Goal: Task Accomplishment & Management: Manage account settings

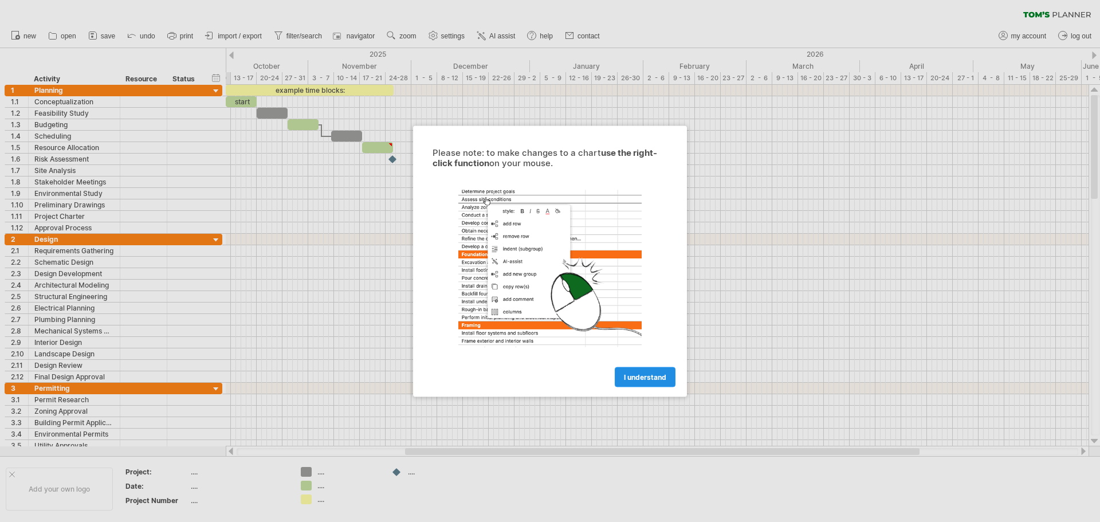
click at [645, 371] on link "I understand" at bounding box center [645, 377] width 61 height 20
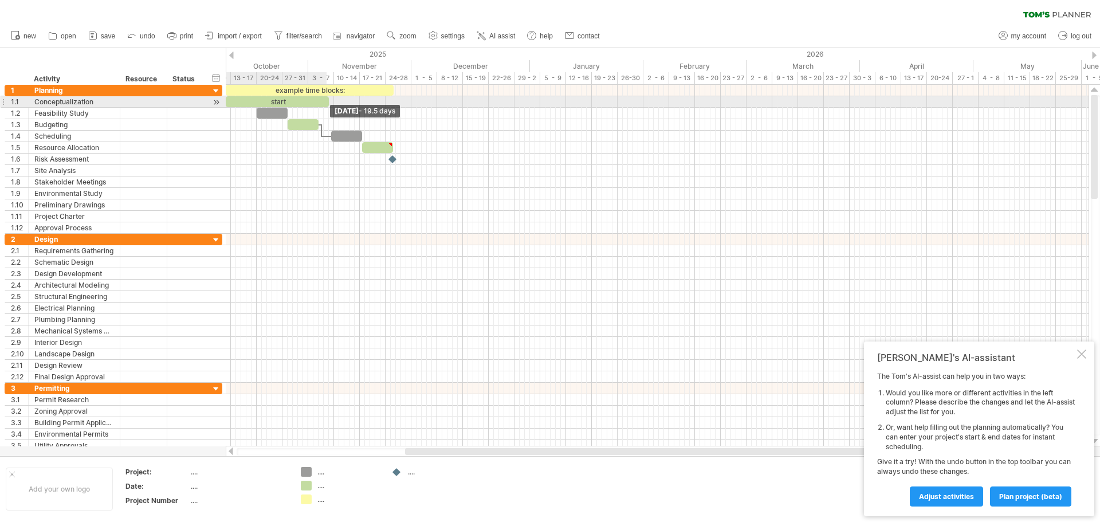
drag, startPoint x: 257, startPoint y: 101, endPoint x: 329, endPoint y: 97, distance: 72.3
click at [329, 97] on span at bounding box center [329, 101] width 5 height 11
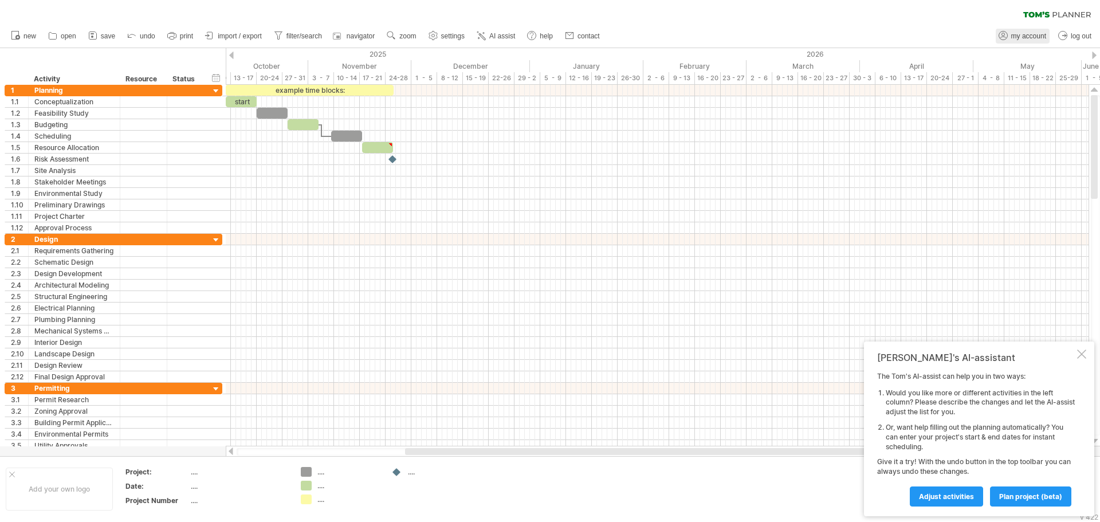
click at [1007, 29] on link "my account" at bounding box center [1023, 36] width 54 height 15
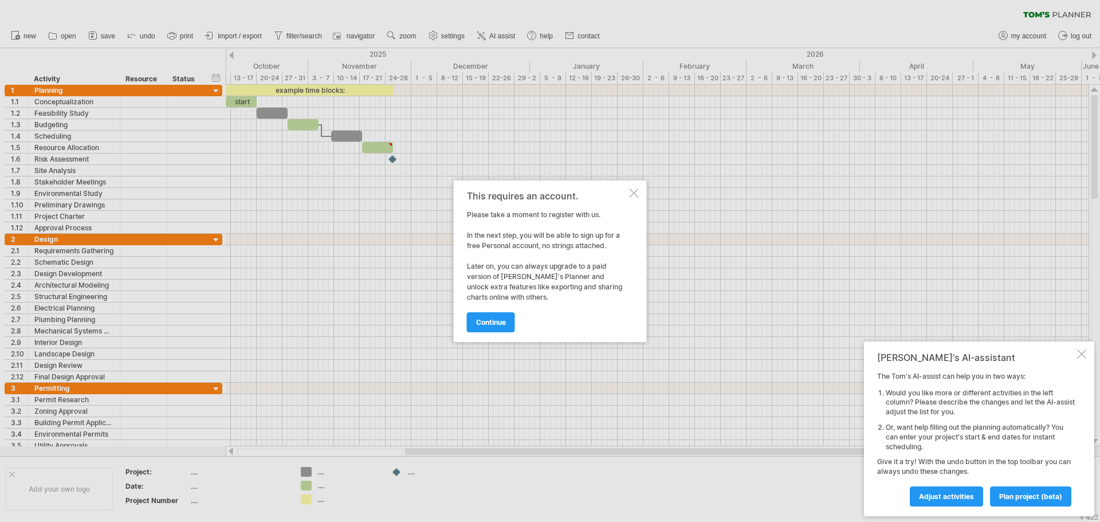
click at [637, 195] on div at bounding box center [634, 193] width 9 height 9
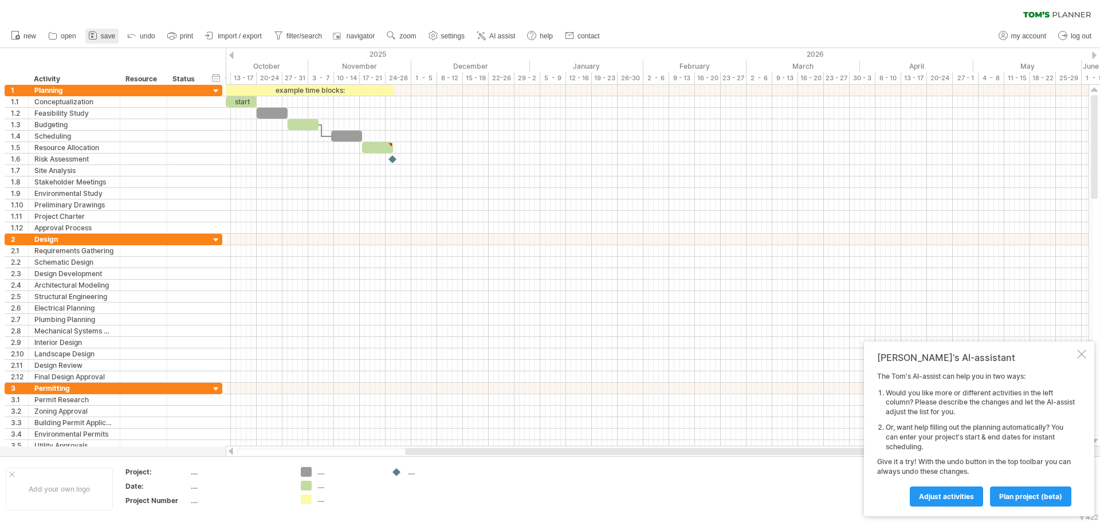
click at [96, 36] on icon at bounding box center [92, 35] width 11 height 11
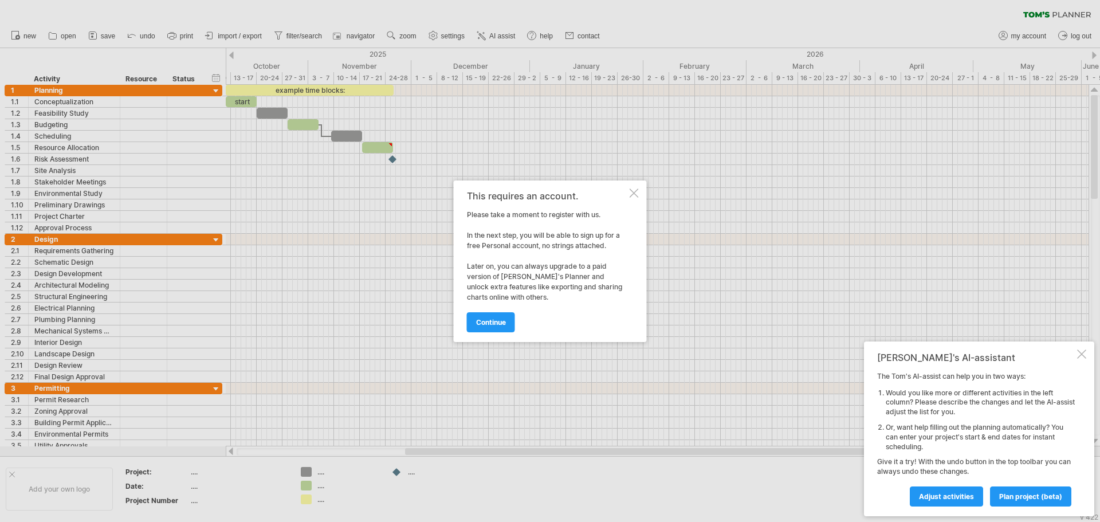
click at [634, 189] on div at bounding box center [634, 193] width 9 height 9
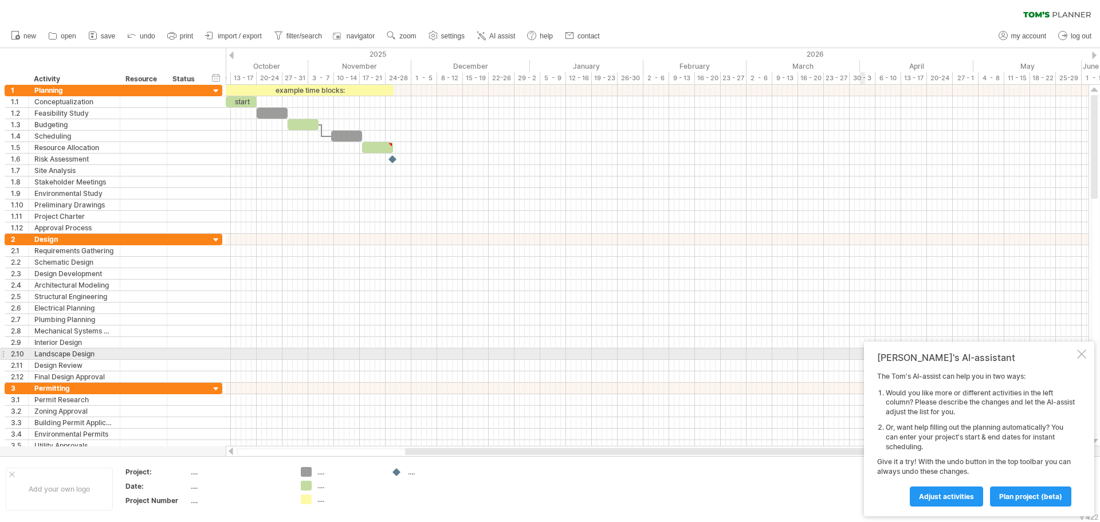
click at [1079, 352] on div at bounding box center [1081, 354] width 9 height 9
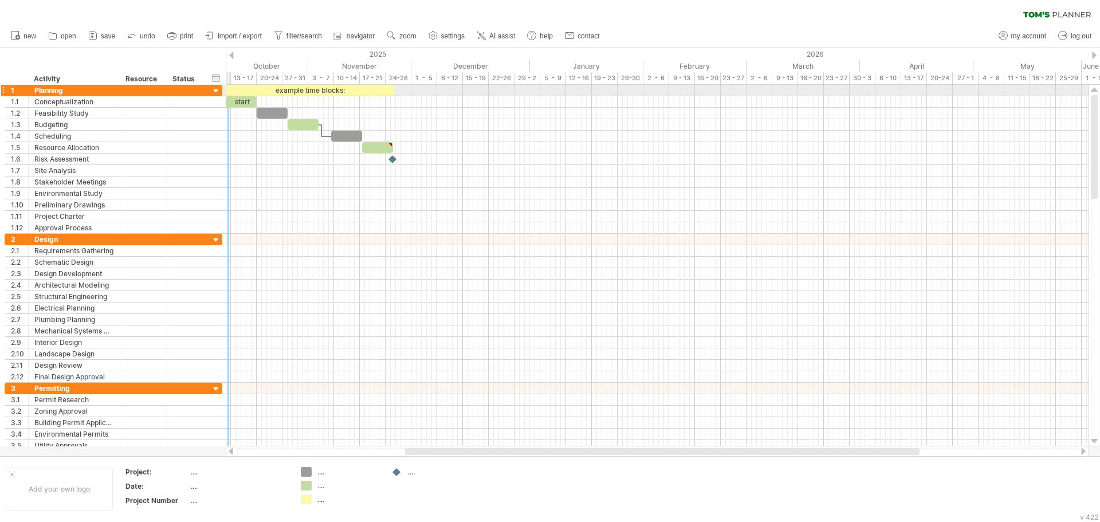
click at [216, 91] on div at bounding box center [216, 91] width 11 height 11
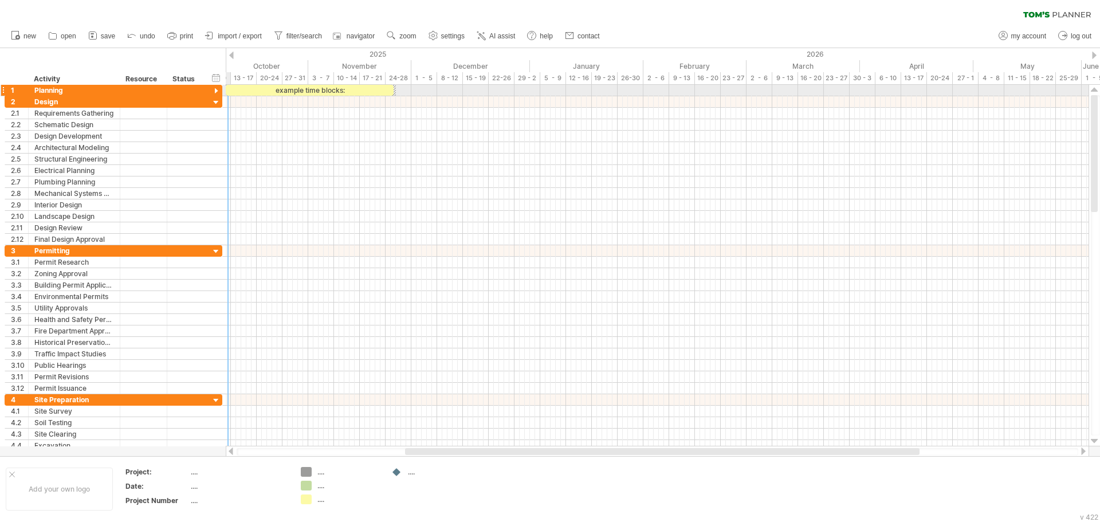
click at [216, 91] on div at bounding box center [216, 91] width 11 height 11
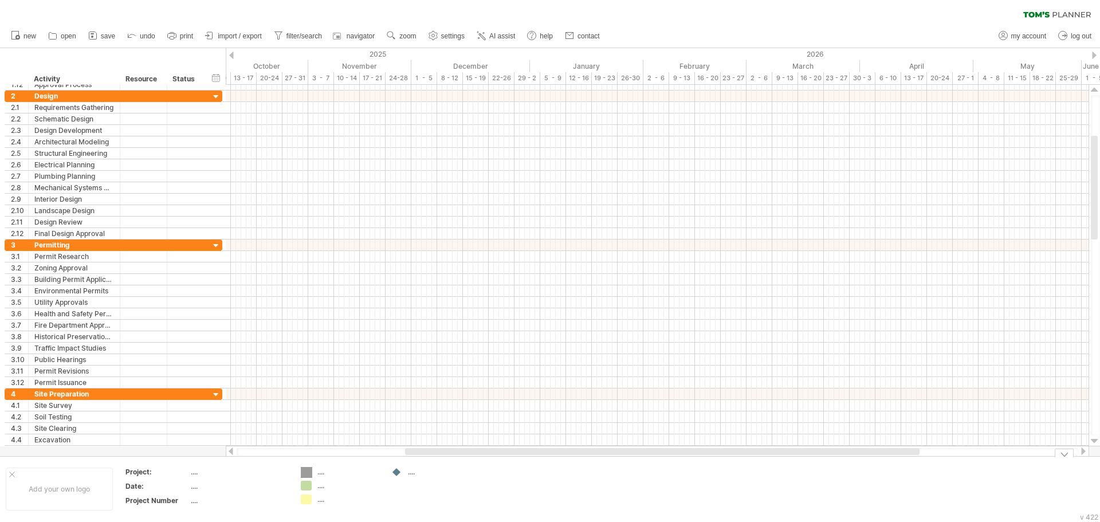
click at [308, 468] on div "Trying to reach [DOMAIN_NAME] Connected again... 0% clear filter new 1" at bounding box center [550, 261] width 1100 height 522
click at [327, 472] on div "...." at bounding box center [348, 472] width 62 height 10
click at [324, 473] on input "text" at bounding box center [345, 472] width 57 height 10
click at [273, 476] on div "...." at bounding box center [239, 472] width 96 height 10
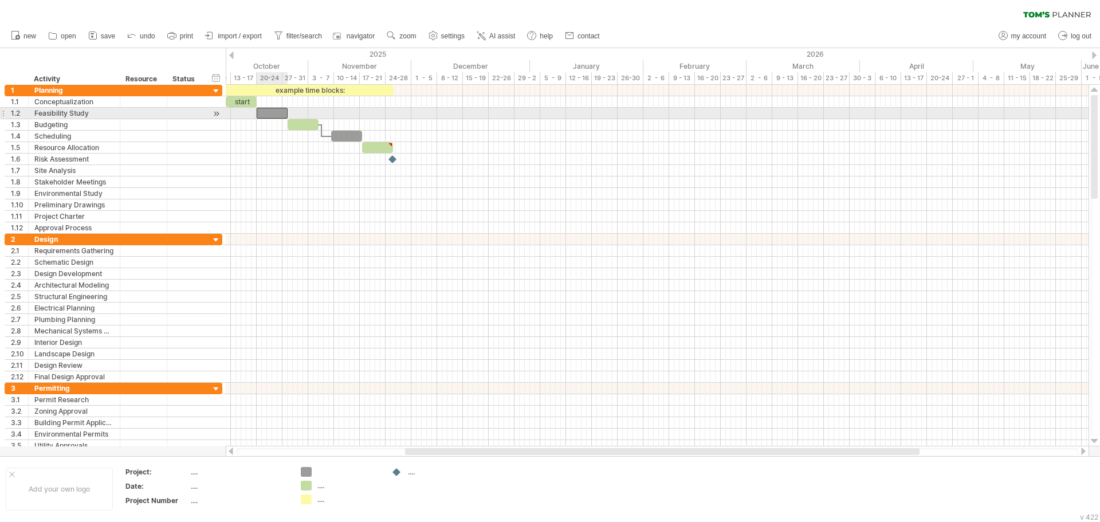
click at [275, 116] on div at bounding box center [272, 113] width 31 height 11
